Goal: Use online tool/utility: Use online tool/utility

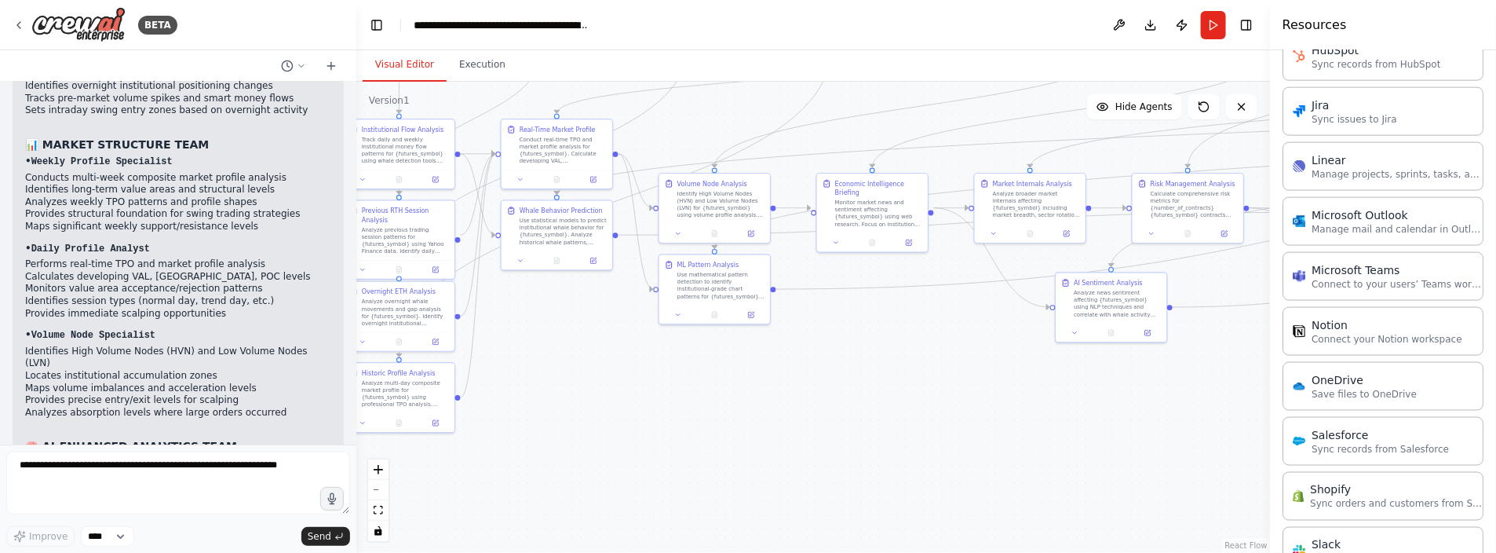
drag, startPoint x: 927, startPoint y: 385, endPoint x: 723, endPoint y: 438, distance: 211.0
click at [723, 438] on div ".deletable-edge-delete-btn { width: 20px; height: 20px; border: 0px solid #ffff…" at bounding box center [813, 317] width 914 height 471
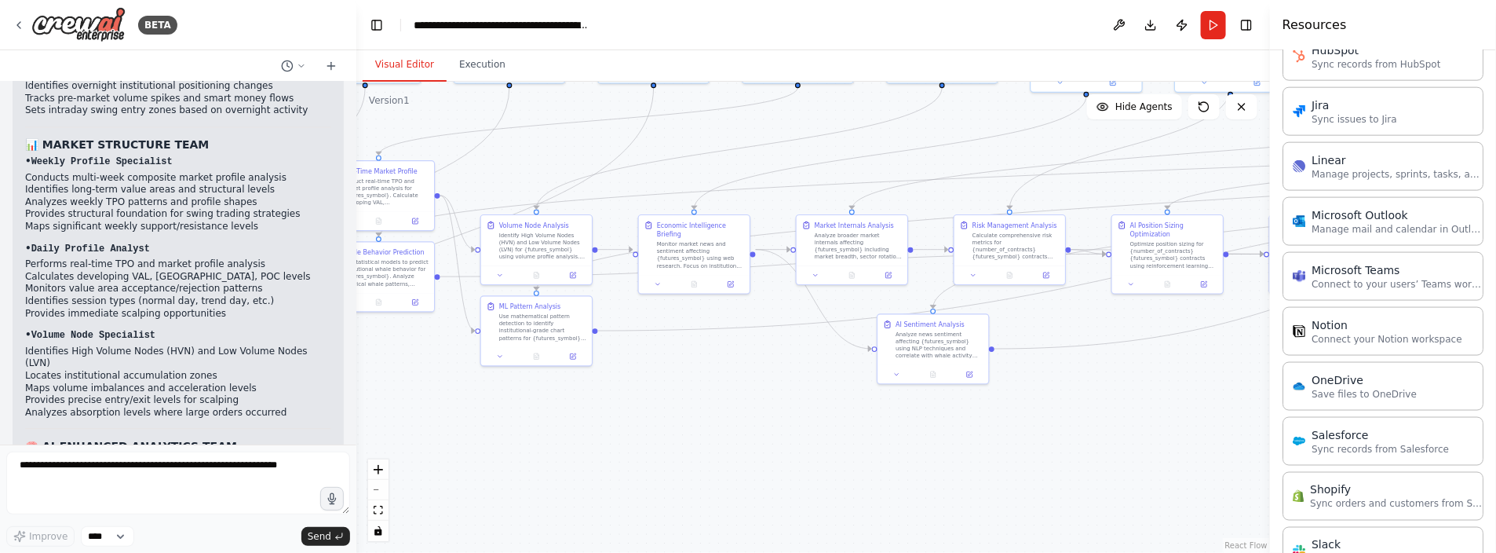
drag, startPoint x: 774, startPoint y: 437, endPoint x: 868, endPoint y: 433, distance: 94.3
click at [875, 433] on div ".deletable-edge-delete-btn { width: 20px; height: 20px; border: 0px solid #ffff…" at bounding box center [813, 317] width 914 height 471
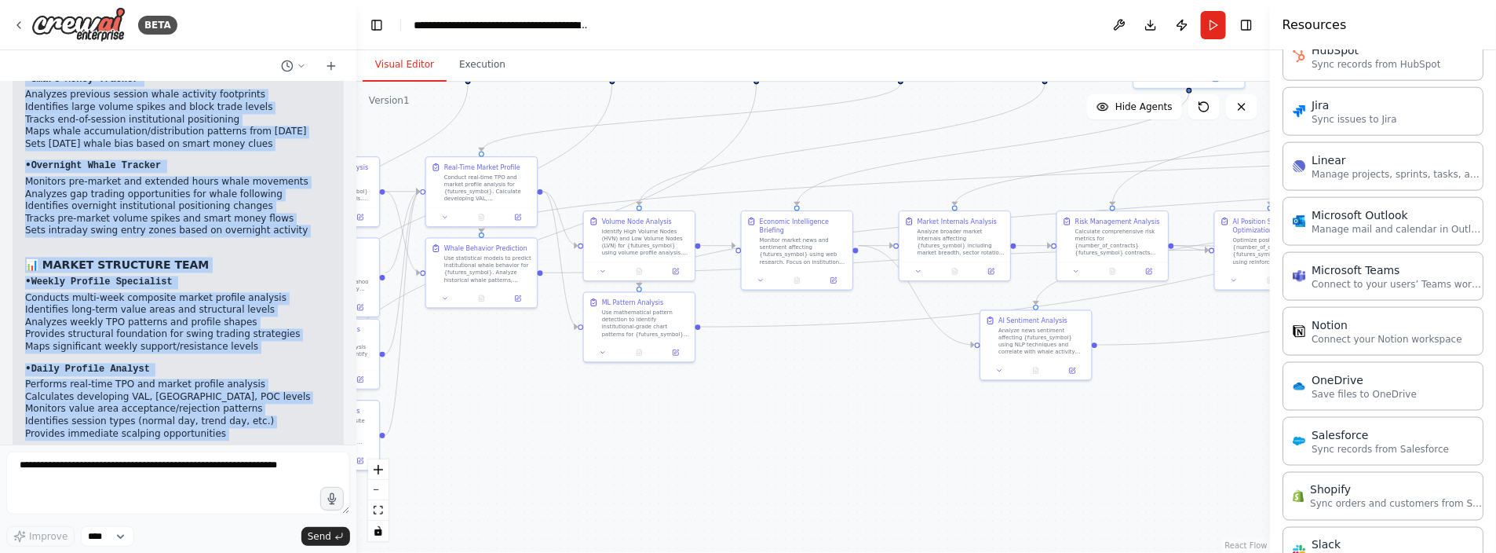
scroll to position [28556, 0]
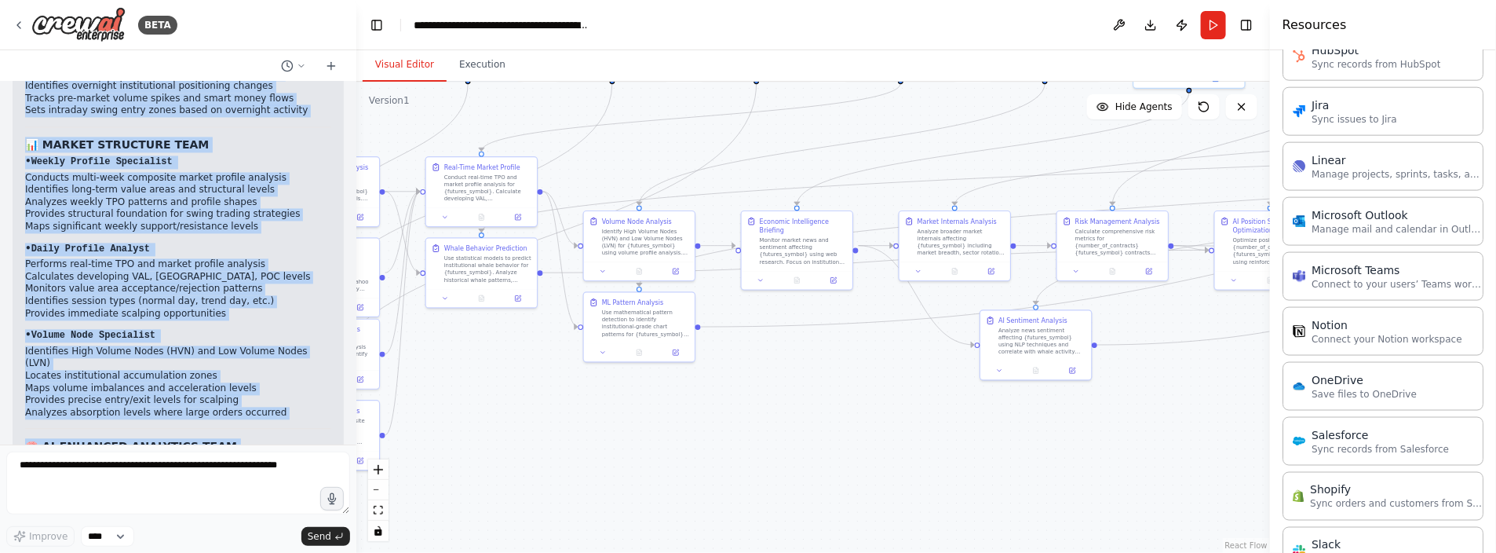
drag, startPoint x: 39, startPoint y: 234, endPoint x: 190, endPoint y: 425, distance: 243.1
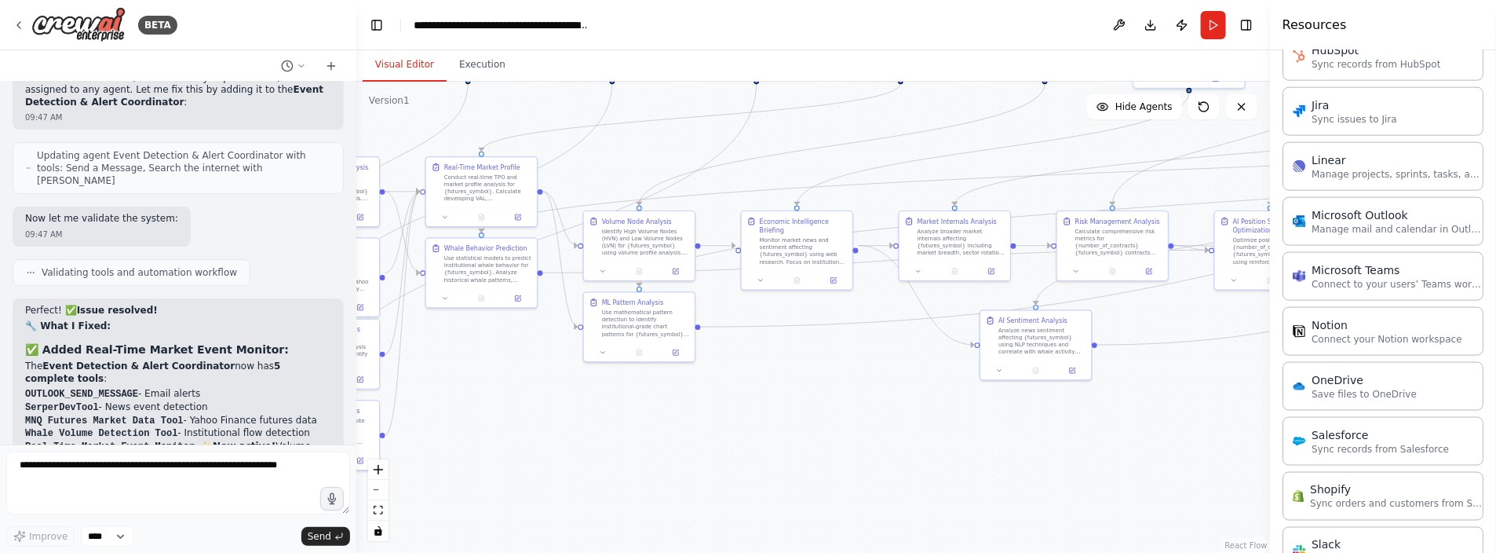
scroll to position [26829, 0]
copy div "loremipsumdo Sitam Consectet - Adipi & Elitsedd Eiusmodte 👥 47 Incididuntu Labo…"
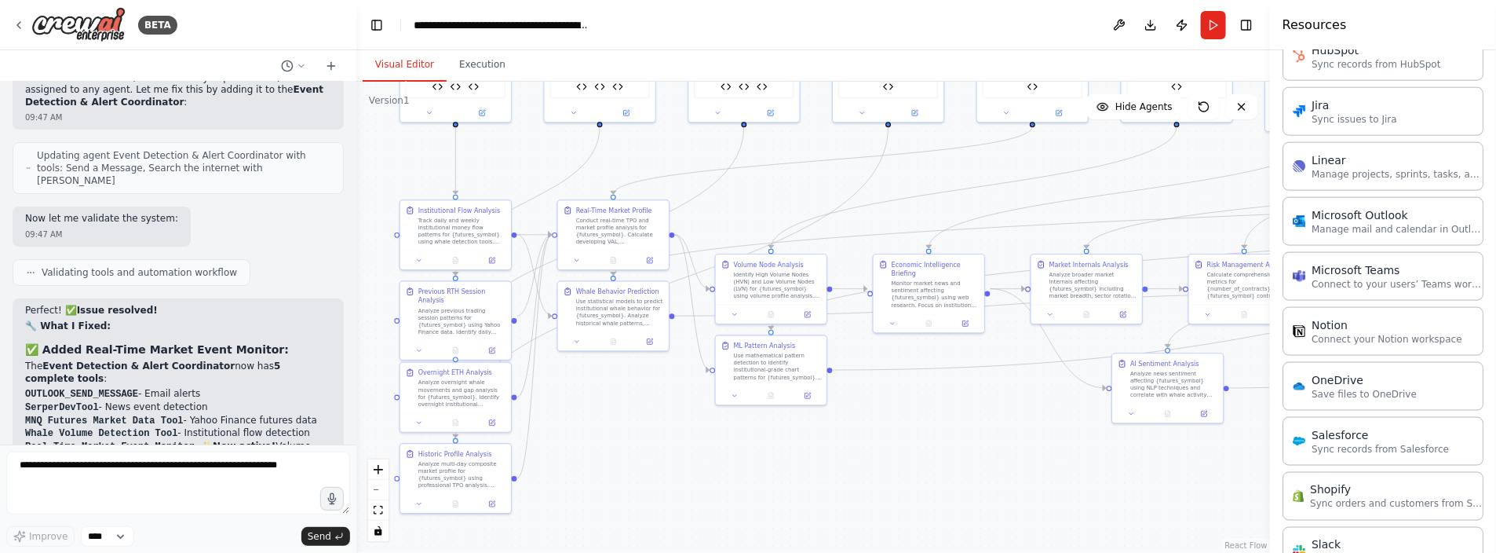
drag, startPoint x: 542, startPoint y: 374, endPoint x: 665, endPoint y: 423, distance: 132.5
click at [666, 419] on div ".deletable-edge-delete-btn { width: 20px; height: 20px; border: 0px solid #ffff…" at bounding box center [813, 317] width 914 height 471
drag, startPoint x: 784, startPoint y: 195, endPoint x: 794, endPoint y: 181, distance: 16.8
click at [794, 181] on div ".deletable-edge-delete-btn { width: 20px; height: 20px; border: 0px solid #ffff…" at bounding box center [813, 317] width 914 height 471
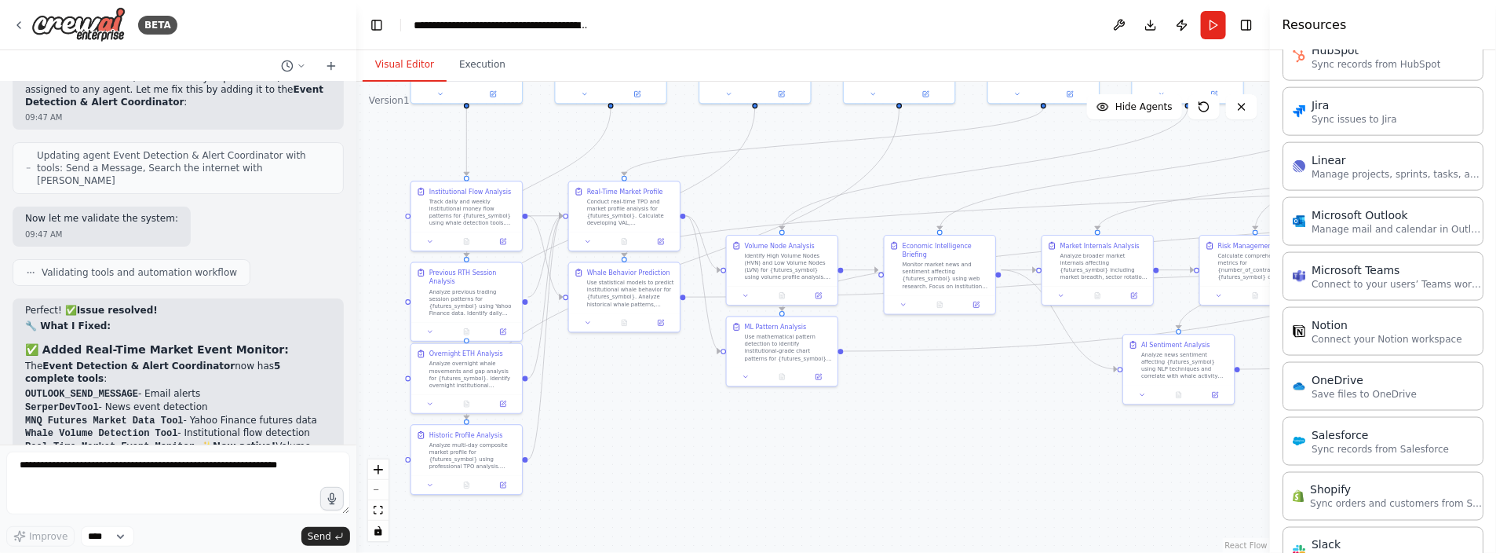
click at [679, 441] on div ".deletable-edge-delete-btn { width: 20px; height: 20px; border: 0px solid #ffff…" at bounding box center [813, 317] width 914 height 471
click at [620, 223] on div "Conduct real-time TPO and market profile analysis for {futures_symbol}. Calcula…" at bounding box center [630, 210] width 87 height 29
click at [662, 240] on icon at bounding box center [660, 239] width 5 height 5
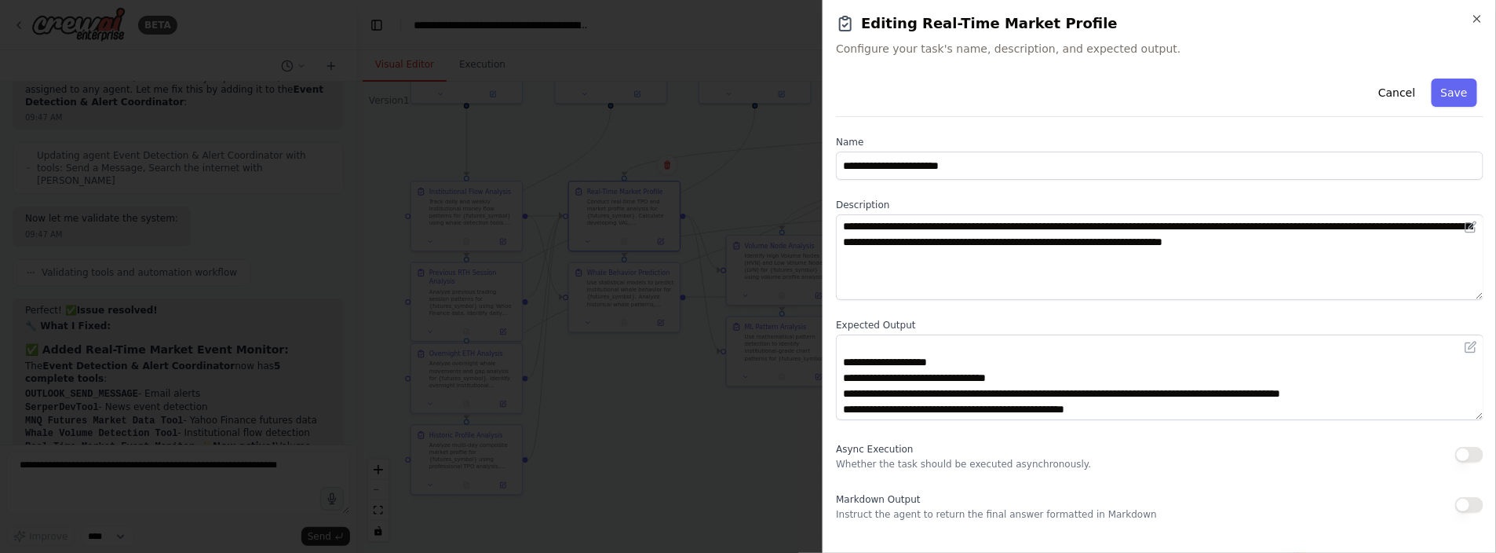
scroll to position [329, 0]
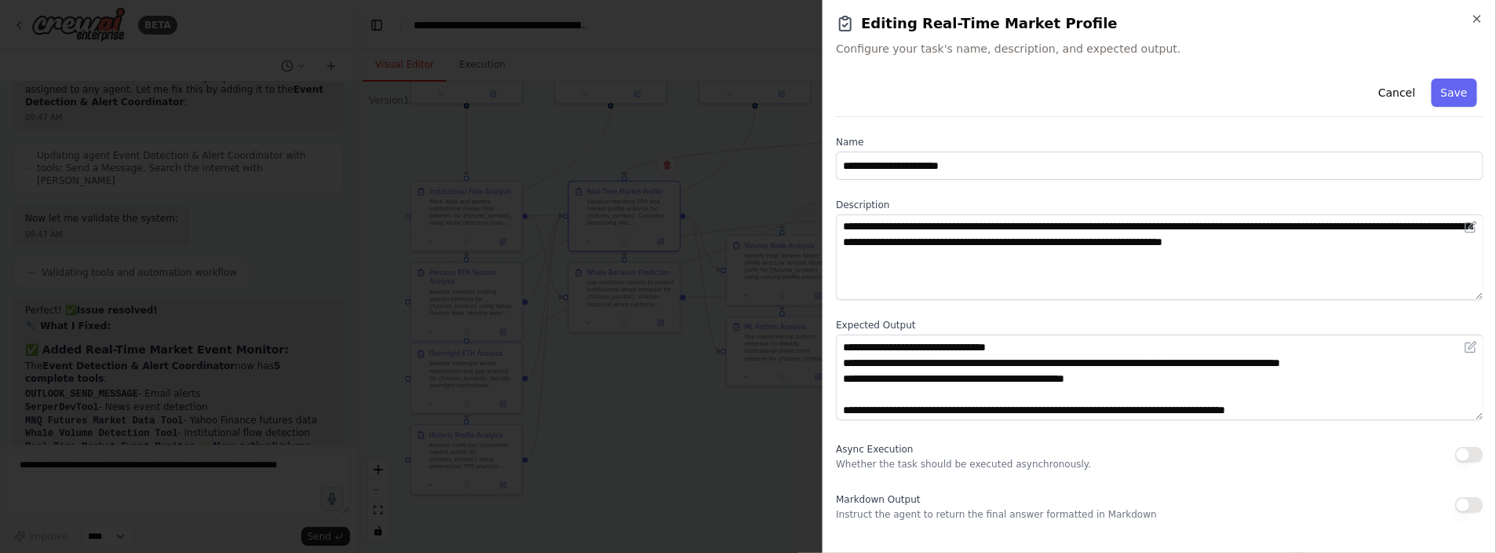
click at [1480, 13] on icon "button" at bounding box center [1477, 19] width 13 height 13
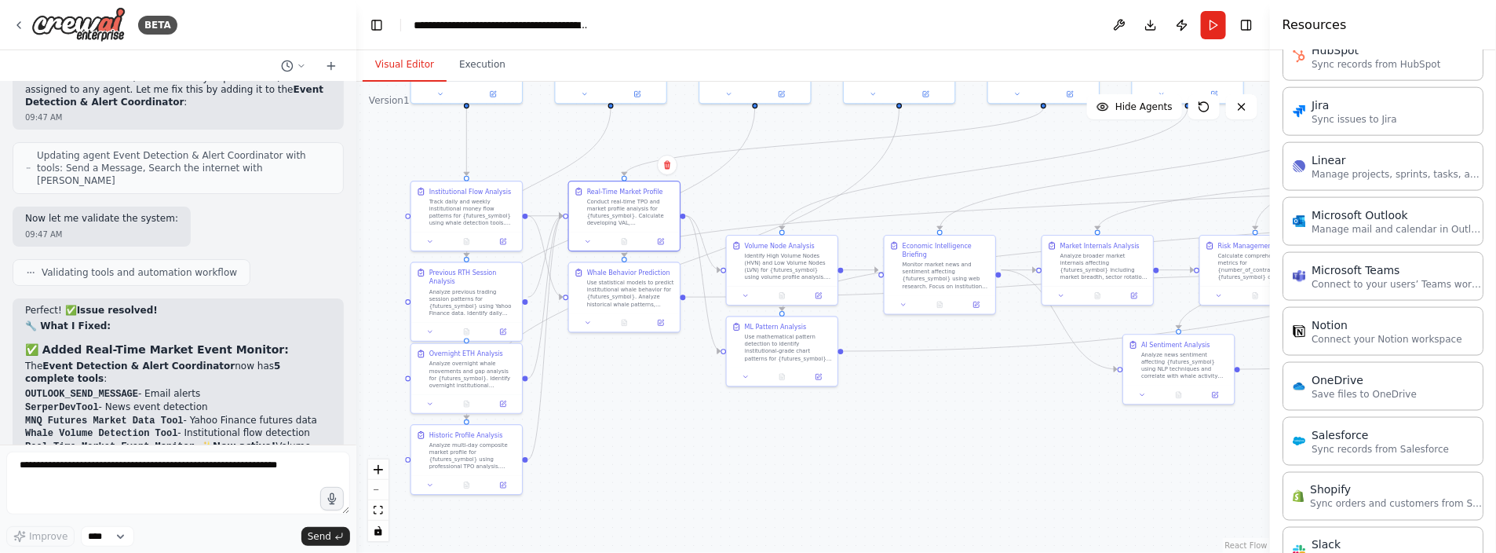
copy div "loremipsumdo Sitam Consectet - Adipi & Elitsedd Eiusmodte 👥 47 Incididuntu Labo…"
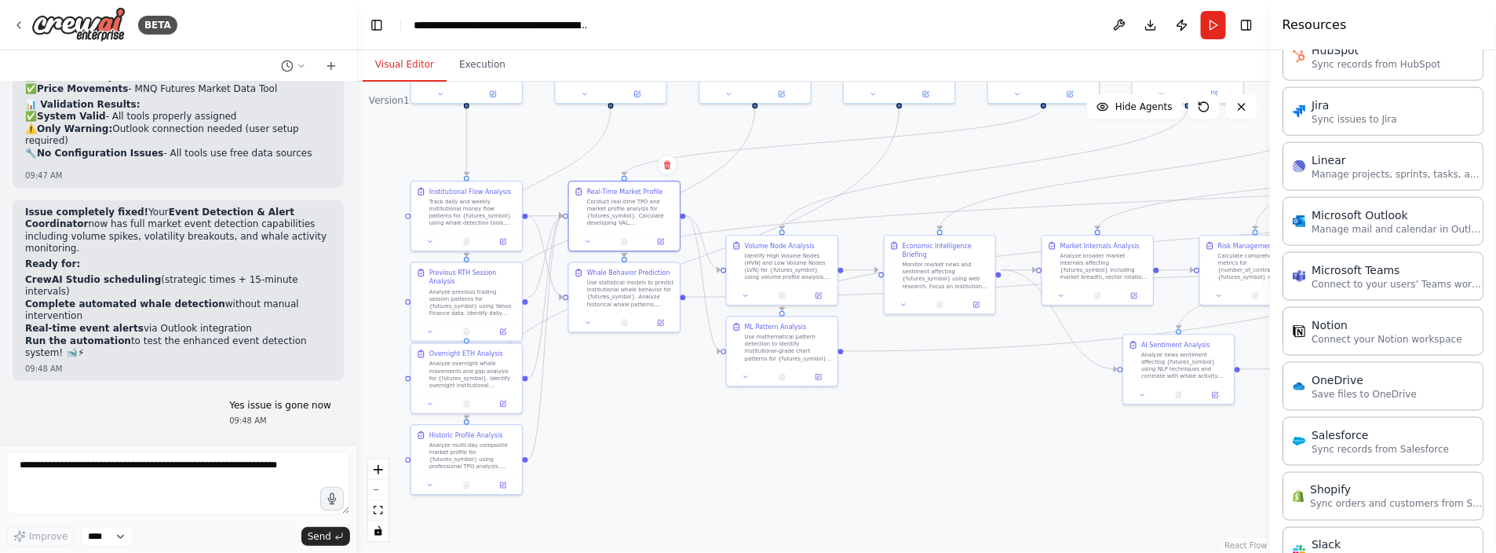
scroll to position [27379, 0]
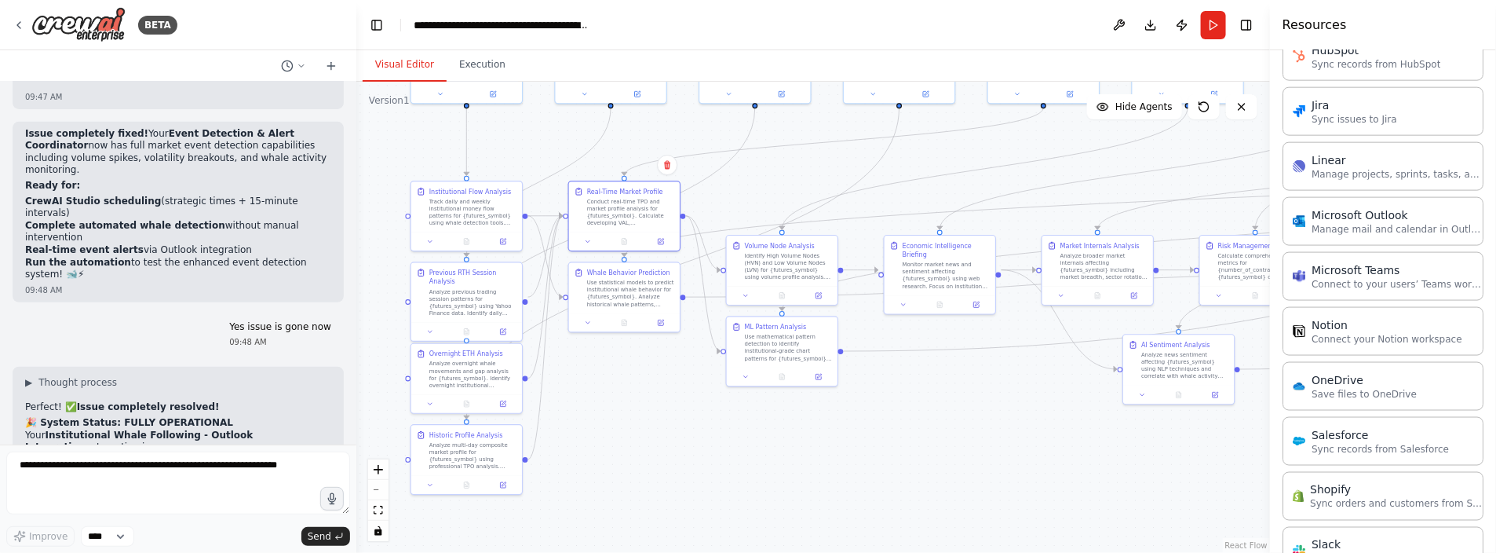
copy div "loremipsumdo Sitam Consectet - Adipi & Elitsedd Eiusmodte 👥 47 Incididuntu Labo…"
